Goal: Check status: Check status

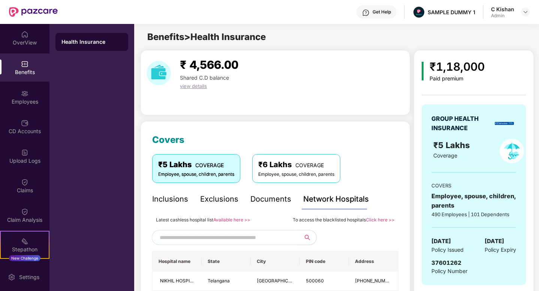
scroll to position [85, 0]
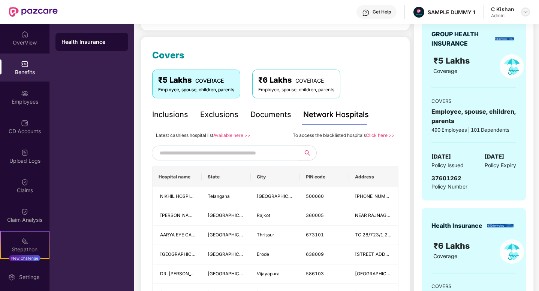
click at [524, 15] on img at bounding box center [525, 12] width 6 height 6
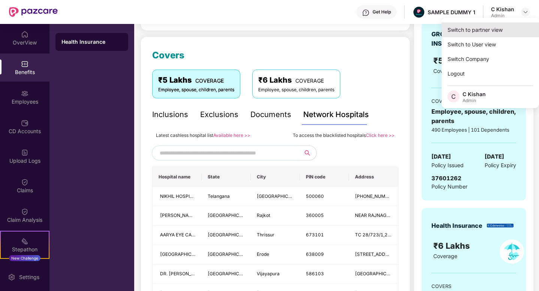
click at [486, 28] on div "Switch to partner view" at bounding box center [489, 29] width 97 height 15
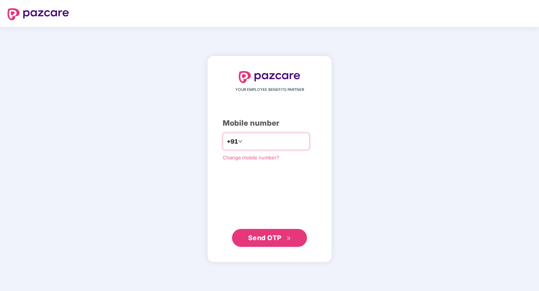
type input "**********"
click at [261, 240] on span "Send OTP" at bounding box center [264, 238] width 33 height 8
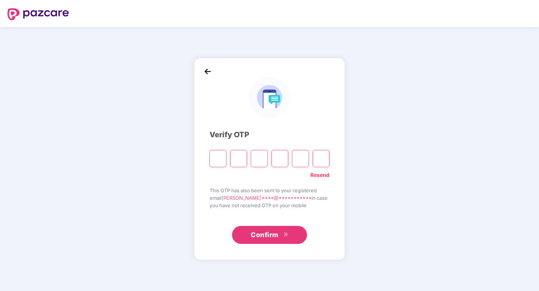
type input "*"
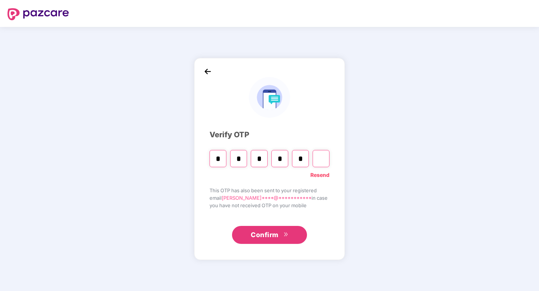
type input "*"
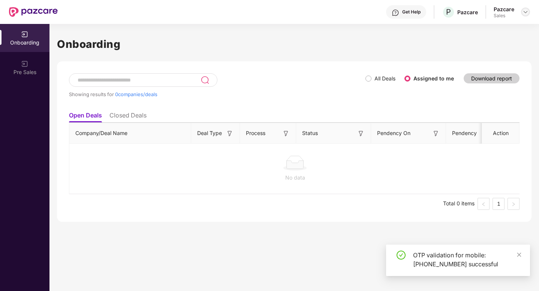
click at [527, 15] on div at bounding box center [525, 11] width 9 height 9
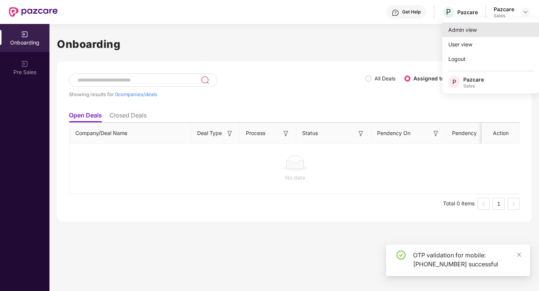
click at [479, 30] on div "Admin view" at bounding box center [490, 29] width 97 height 15
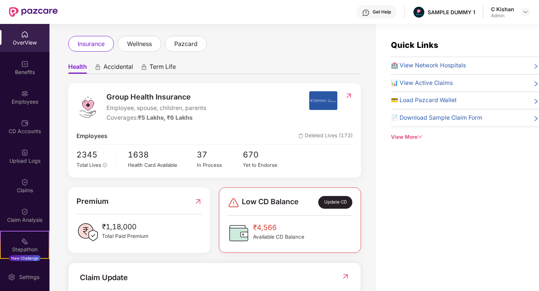
scroll to position [36, 0]
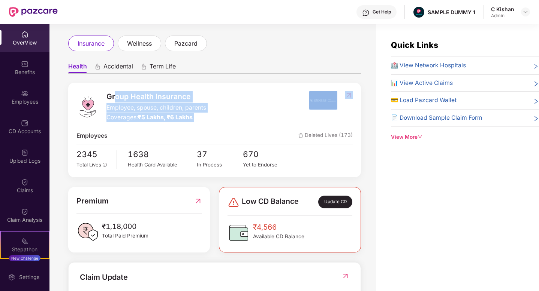
drag, startPoint x: 185, startPoint y: 128, endPoint x: 115, endPoint y: 95, distance: 76.7
click at [115, 95] on div "Group Health Insurance Employee, spouse, children, parents Coverages: ₹5 Lakhs,…" at bounding box center [214, 130] width 293 height 95
click at [184, 134] on div "Employees Deleted Lives (173)" at bounding box center [214, 135] width 276 height 9
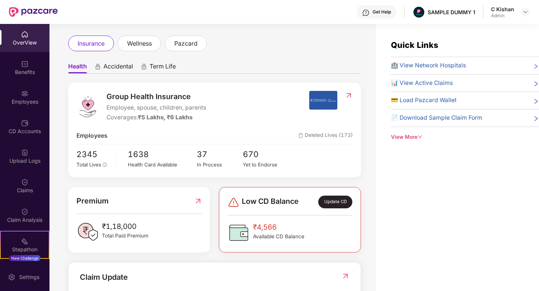
click at [105, 73] on span "Accidental" at bounding box center [118, 68] width 30 height 11
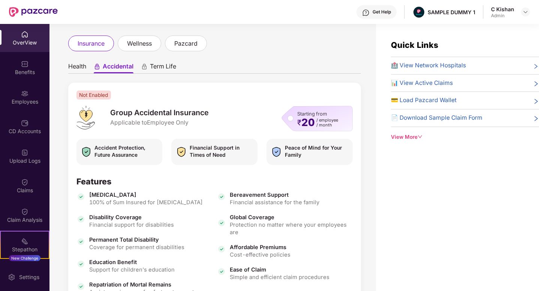
click at [153, 66] on span "Term Life" at bounding box center [163, 68] width 26 height 11
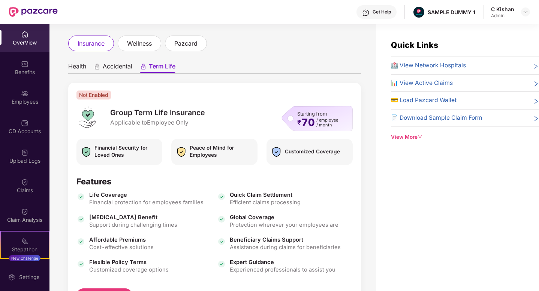
click at [260, 70] on ul "Health Accidental Term Life" at bounding box center [214, 66] width 293 height 15
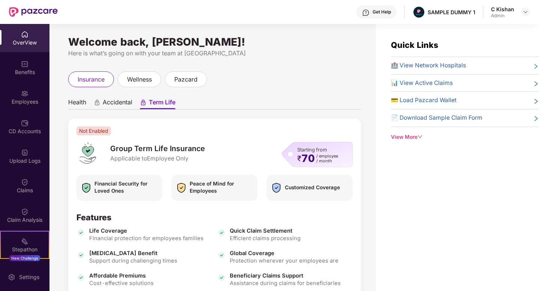
click at [377, 10] on div "Get Help" at bounding box center [381, 12] width 18 height 6
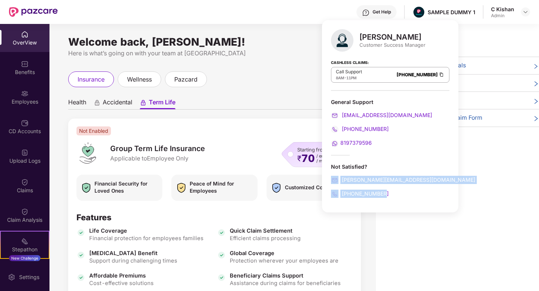
drag, startPoint x: 396, startPoint y: 193, endPoint x: 326, endPoint y: 180, distance: 71.6
click at [326, 180] on div "Mihir Singh Customer Success Manager Cashless Claims: Call Support 8AM - 11PM 0…" at bounding box center [390, 116] width 136 height 193
click at [291, 105] on ul "Health Accidental Term Life" at bounding box center [214, 102] width 293 height 15
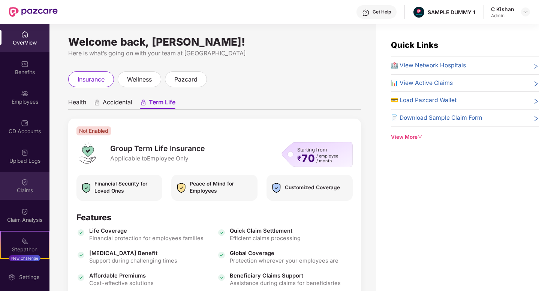
click at [21, 187] on div "Claims" at bounding box center [24, 190] width 49 height 7
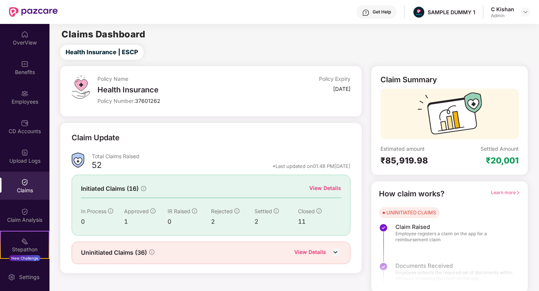
click at [317, 188] on div "View Details" at bounding box center [325, 188] width 32 height 8
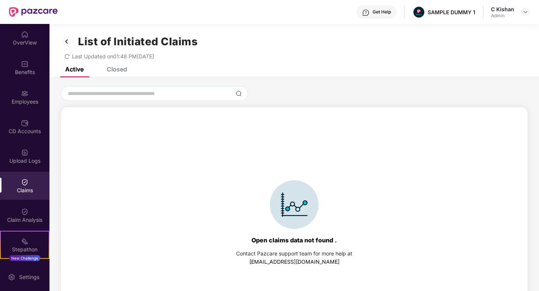
click at [115, 70] on div "Closed" at bounding box center [117, 69] width 20 height 7
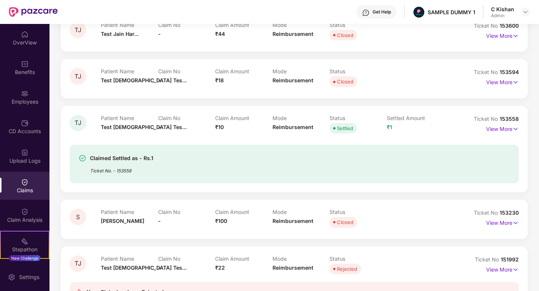
scroll to position [96, 0]
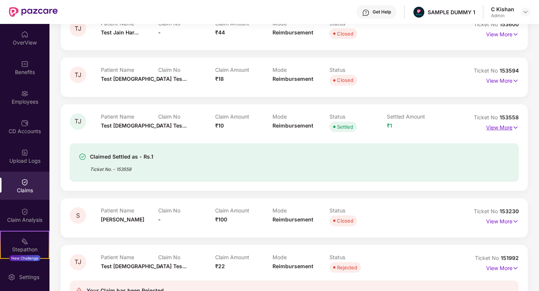
click at [499, 130] on p "View More" at bounding box center [502, 127] width 33 height 10
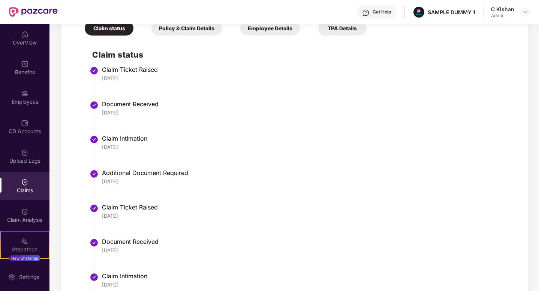
scroll to position [314, 0]
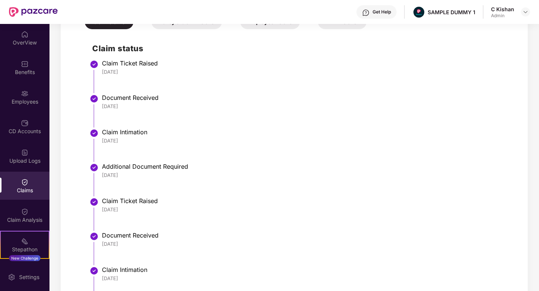
click at [387, 15] on div "Get Help" at bounding box center [376, 11] width 40 height 13
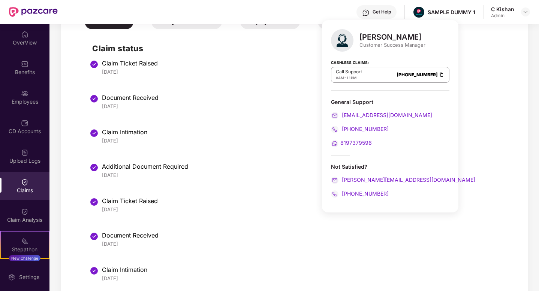
click at [288, 93] on li "Claim Ticket Raised 26 Jun 2025" at bounding box center [301, 79] width 419 height 34
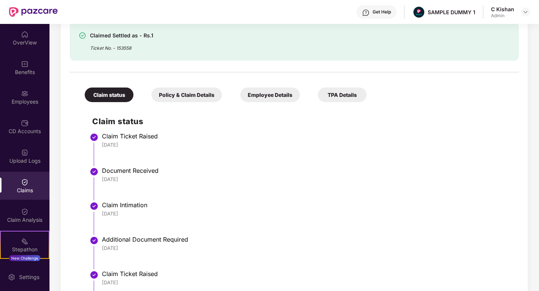
scroll to position [239, 0]
